Goal: Task Accomplishment & Management: Use online tool/utility

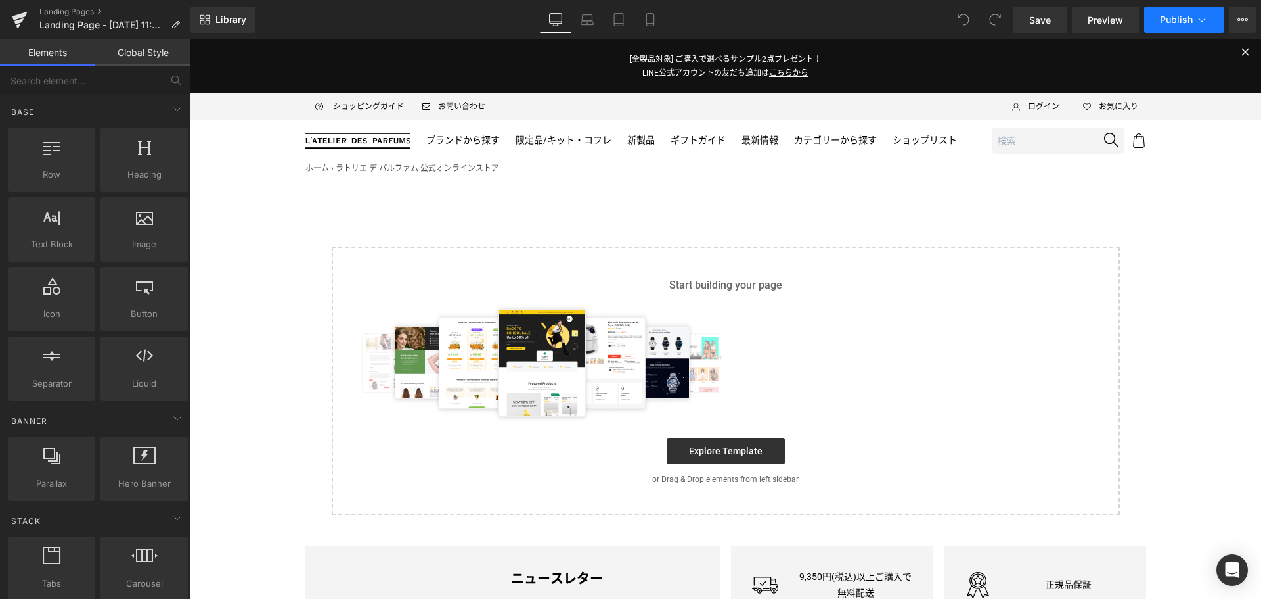
click at [1198, 28] on button "Publish" at bounding box center [1185, 20] width 80 height 26
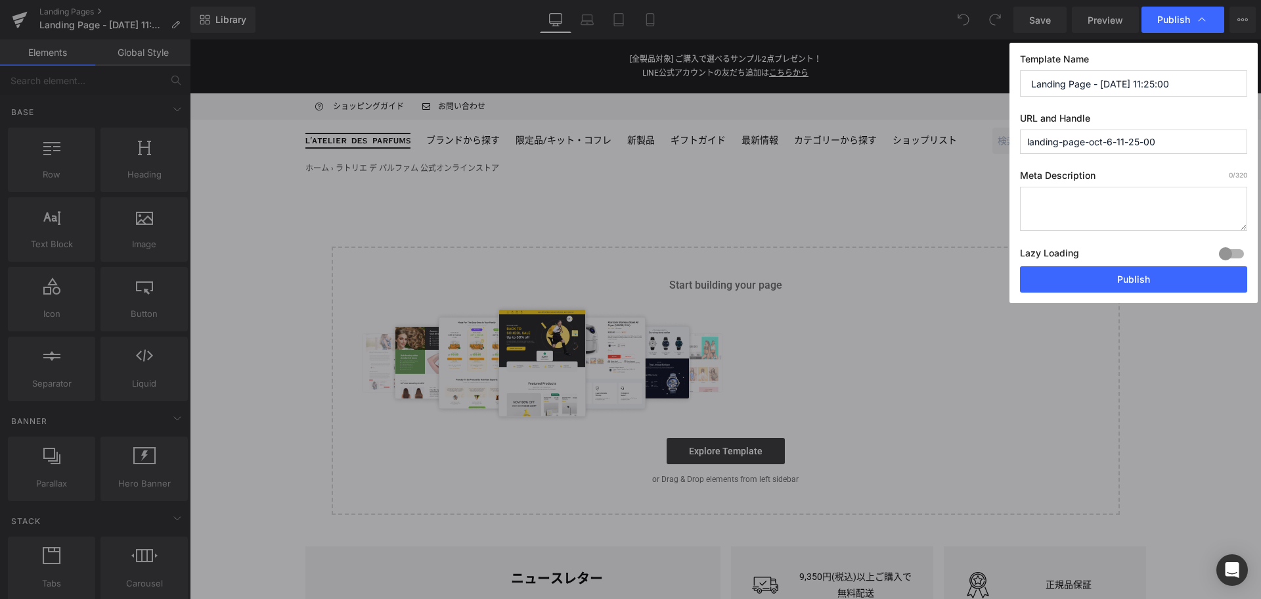
click at [1176, 145] on input "landing-page-oct-6-11-25-00" at bounding box center [1133, 141] width 227 height 24
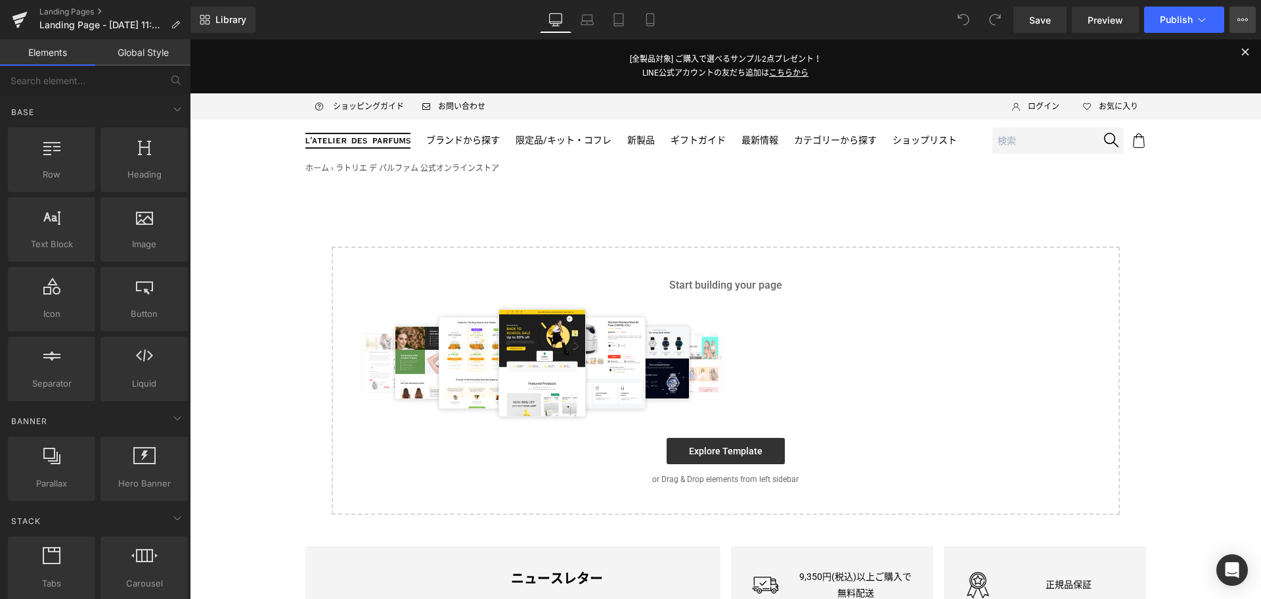
click at [1238, 19] on icon at bounding box center [1239, 19] width 3 height 3
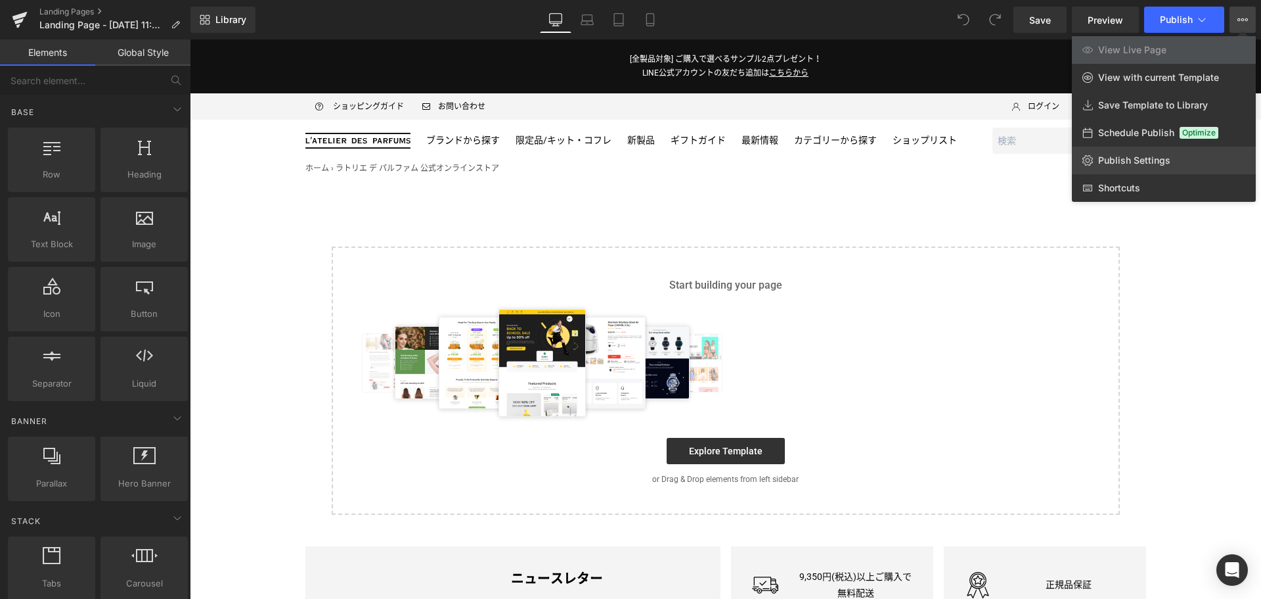
click at [1198, 158] on link "Publish Settings" at bounding box center [1164, 161] width 184 height 28
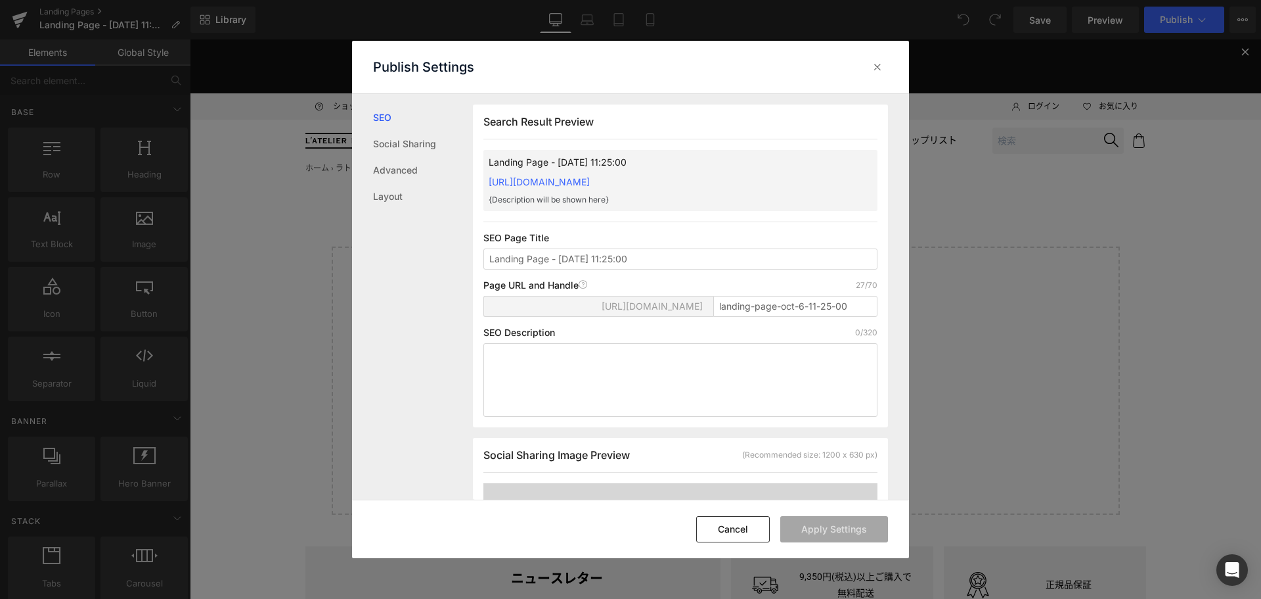
scroll to position [1, 0]
drag, startPoint x: 861, startPoint y: 305, endPoint x: 630, endPoint y: 304, distance: 230.6
click at [630, 304] on div "[URL][DOMAIN_NAME] landing-page-oct-6-11-25-00" at bounding box center [681, 311] width 394 height 32
paste input "ksny-pop"
type input "ksny-pop"
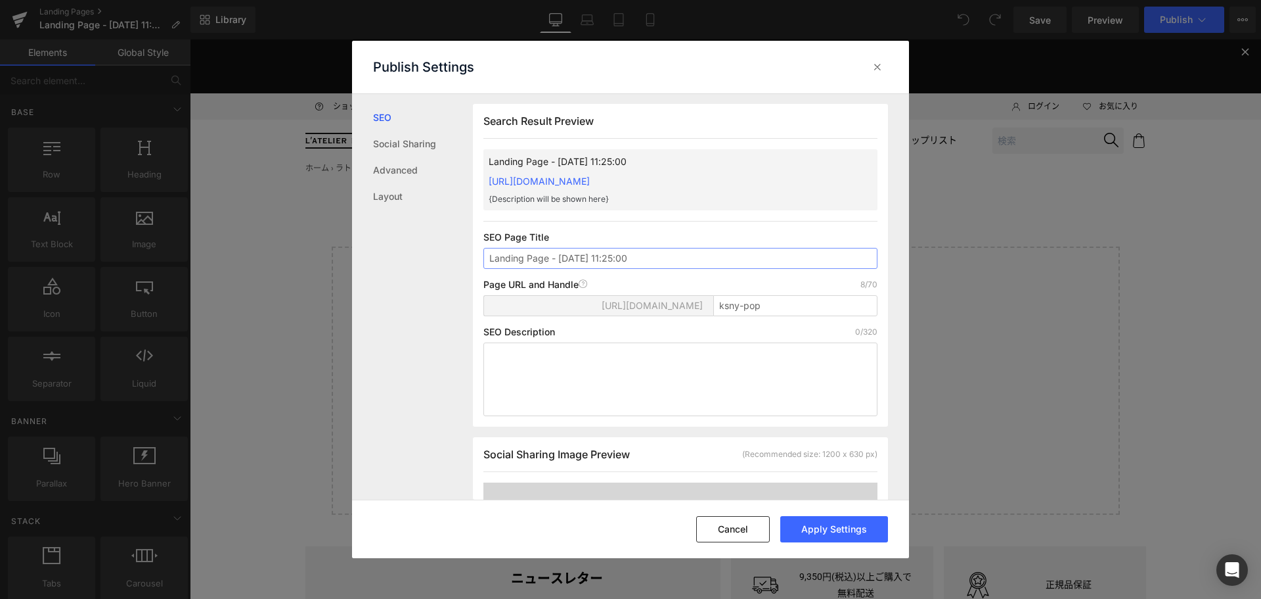
drag, startPoint x: 656, startPoint y: 261, endPoint x: 267, endPoint y: 297, distance: 390.6
click at [267, 297] on div "Publish Settings SEO Social Sharing Advanced Layout Search Result Preview Landi…" at bounding box center [630, 299] width 1261 height 599
type input "k"
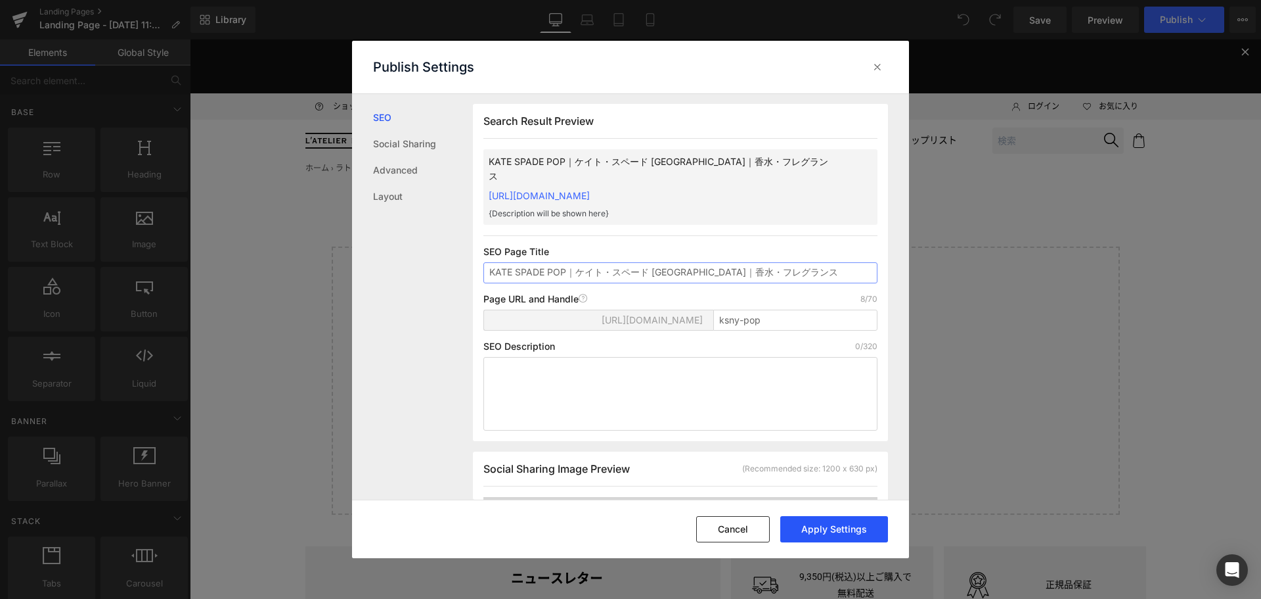
type input "KATE SPADE POP｜ケイト・スペード [GEOGRAPHIC_DATA]｜香水・フレグランス"
click at [837, 528] on button "Apply Settings" at bounding box center [835, 529] width 108 height 26
click at [876, 67] on icon at bounding box center [877, 66] width 13 height 13
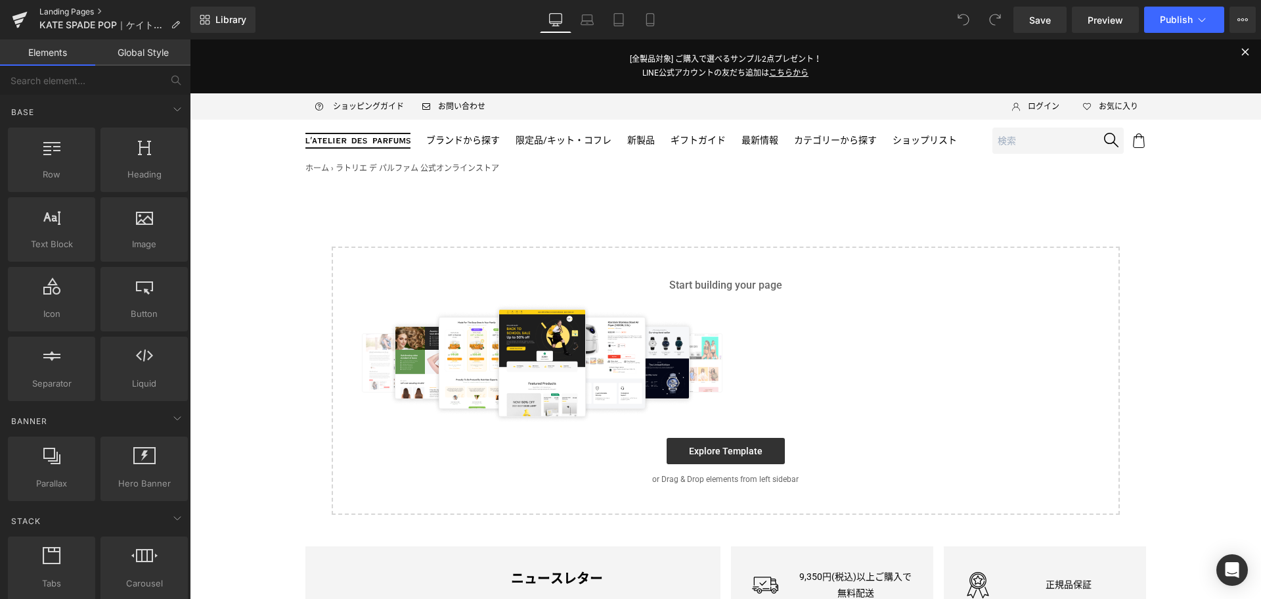
click at [82, 8] on link "Landing Pages" at bounding box center [114, 12] width 151 height 11
